Goal: Task Accomplishment & Management: Manage account settings

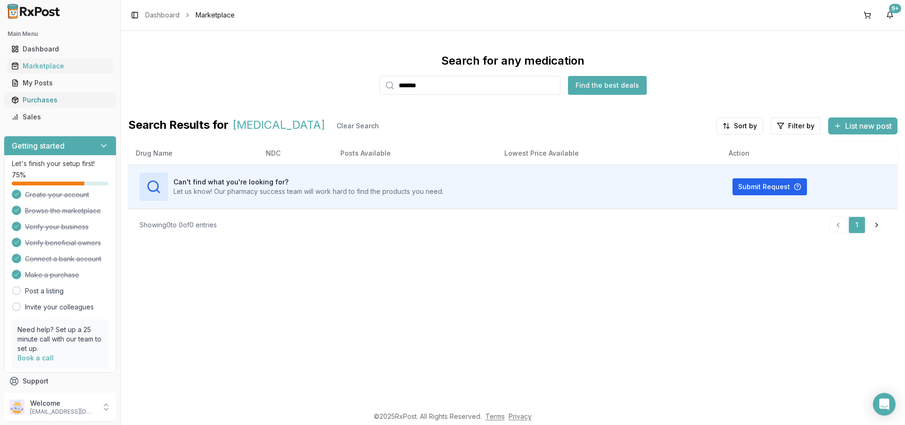
click at [60, 104] on div "Purchases" at bounding box center [60, 99] width 98 height 9
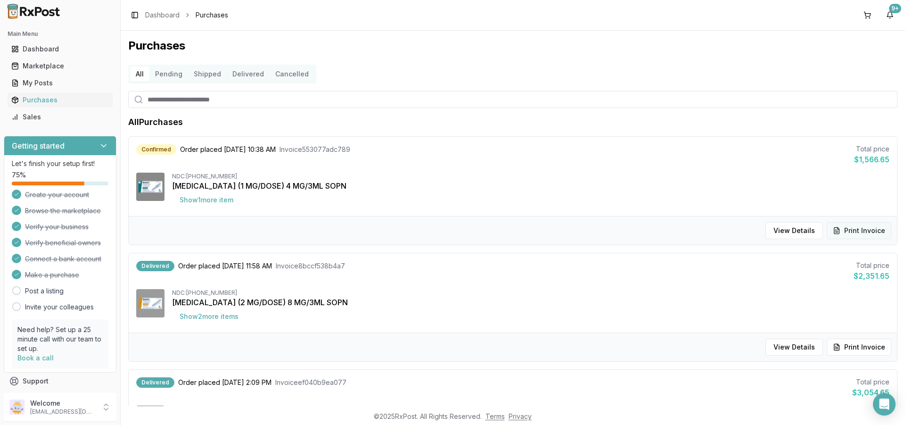
click at [849, 232] on button "Print Invoice" at bounding box center [859, 230] width 65 height 17
click at [104, 406] on icon at bounding box center [105, 406] width 9 height 9
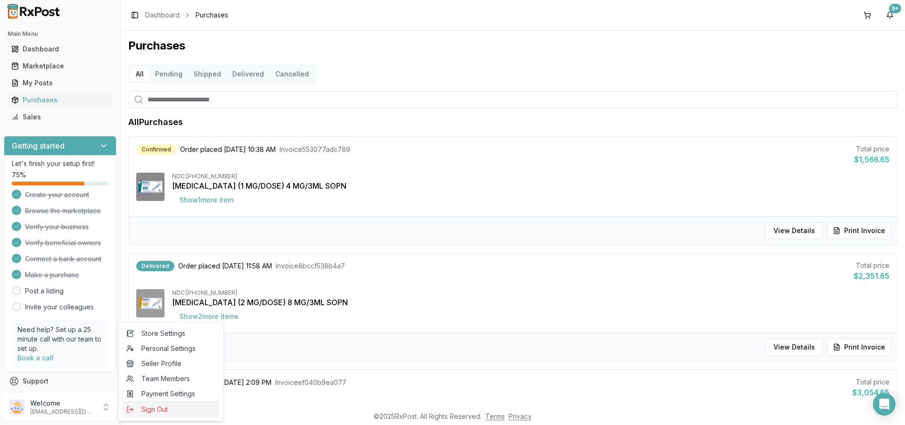
click at [136, 411] on span "Sign Out" at bounding box center [171, 408] width 90 height 9
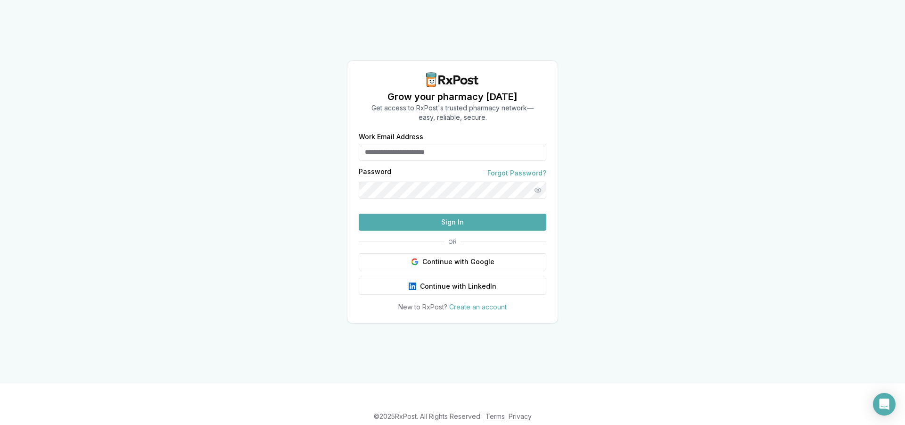
click at [397, 144] on input "Work Email Address" at bounding box center [453, 152] width 188 height 17
type input "**********"
click at [456, 231] on button "Sign In" at bounding box center [453, 222] width 188 height 17
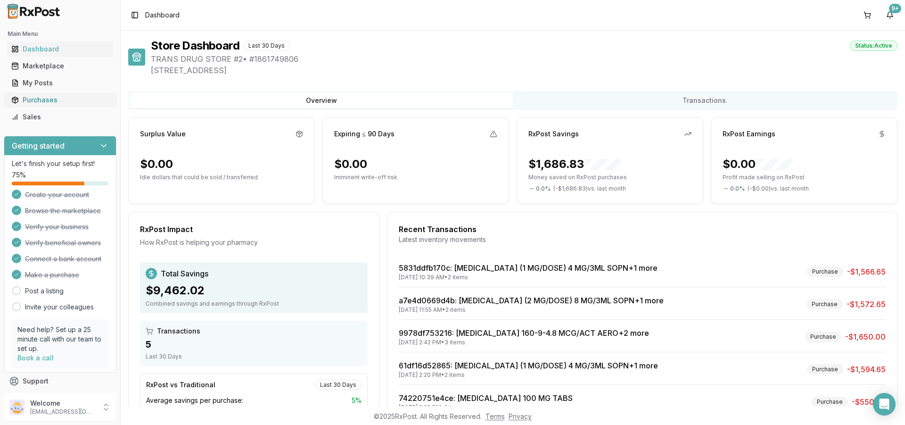
click at [30, 95] on div "Purchases" at bounding box center [60, 99] width 98 height 9
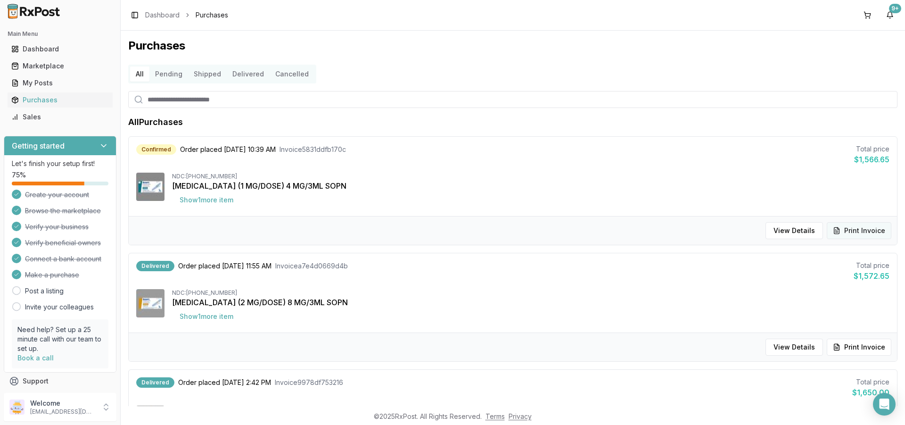
click at [851, 234] on button "Print Invoice" at bounding box center [859, 230] width 65 height 17
